Goal: Navigation & Orientation: Understand site structure

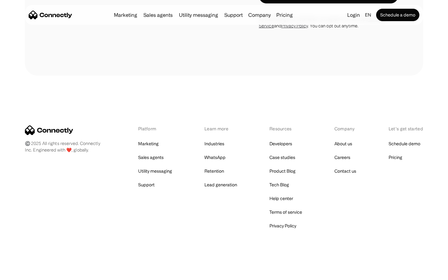
scroll to position [2212, 0]
